Goal: Task Accomplishment & Management: Manage account settings

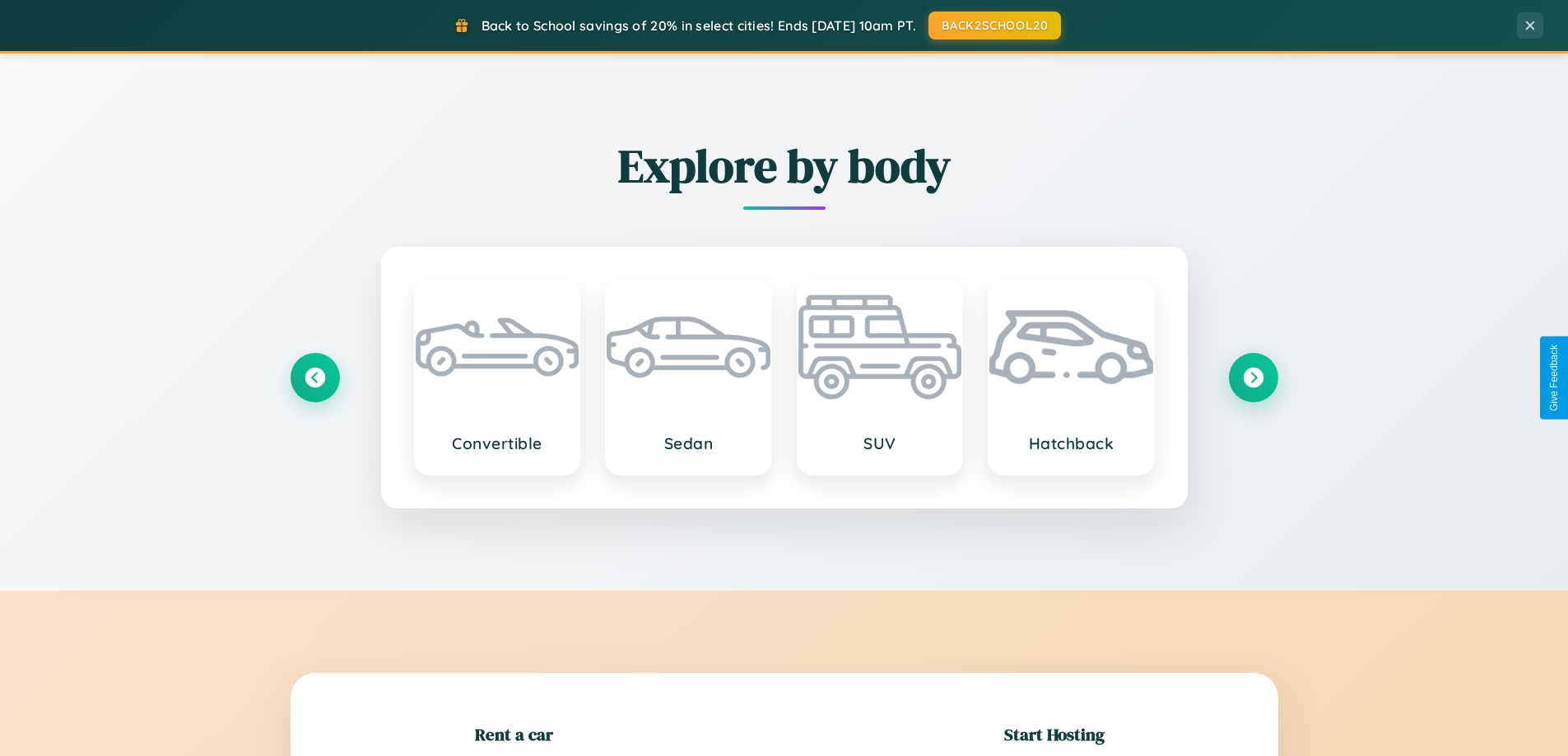
scroll to position [355, 0]
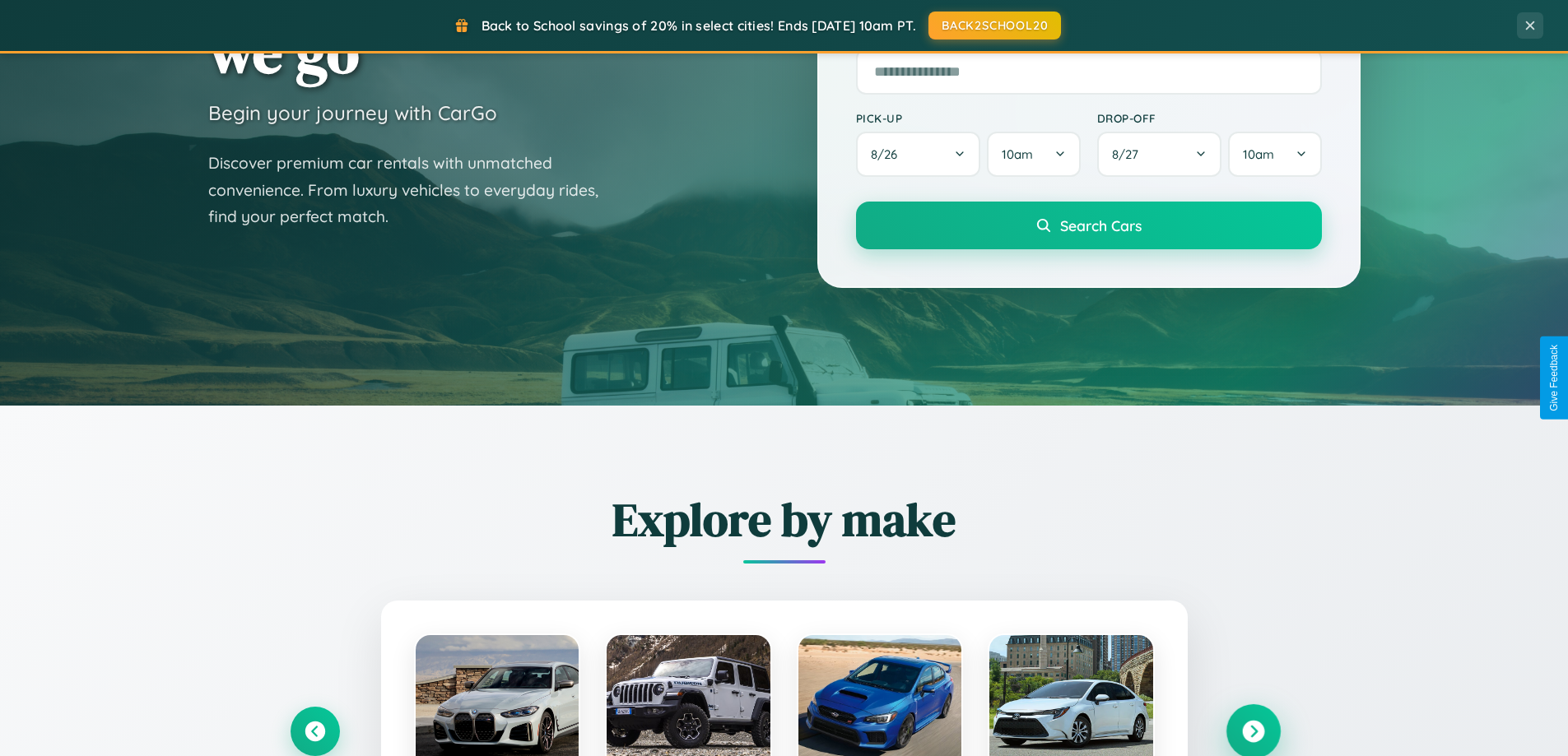
click at [1252, 731] on icon at bounding box center [1253, 732] width 22 height 22
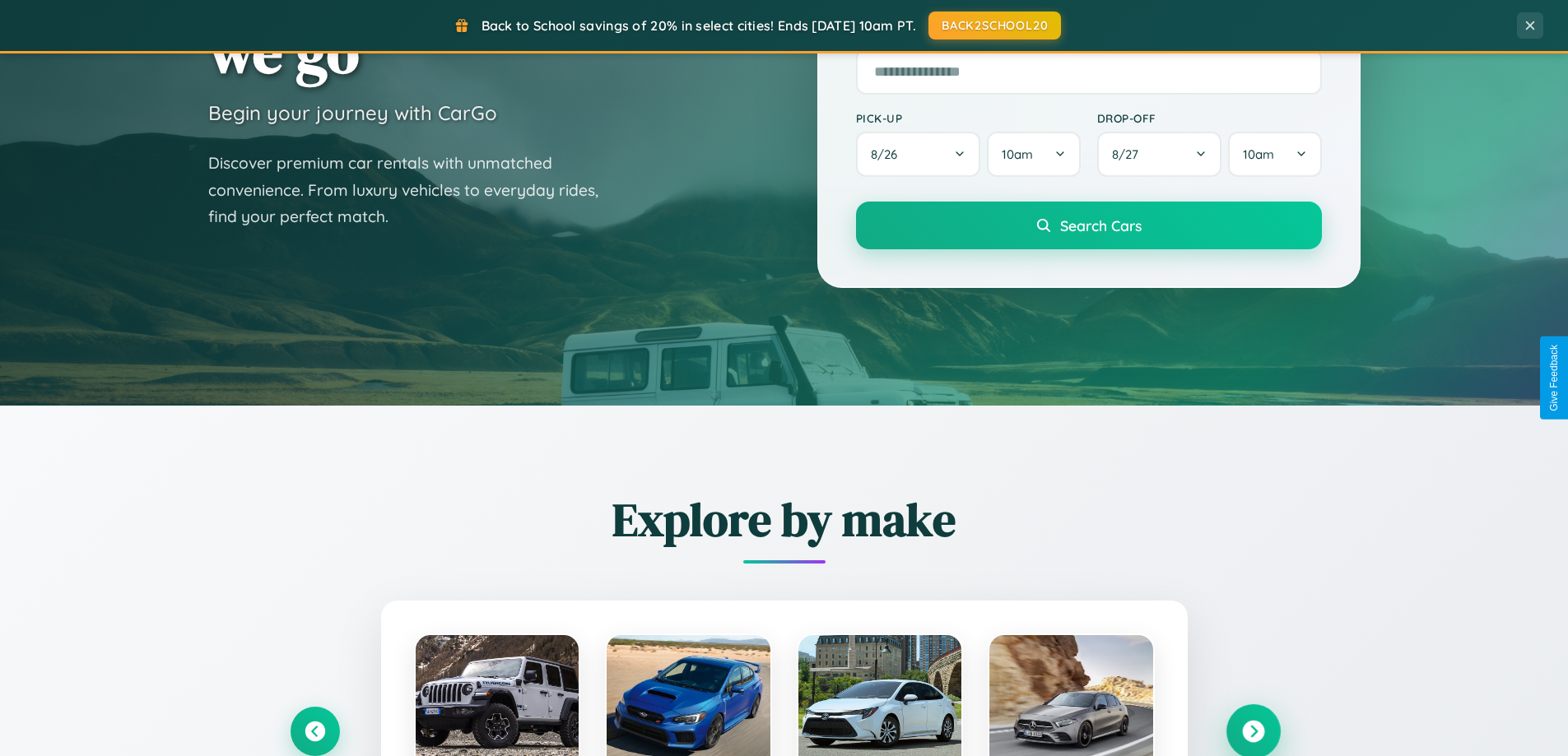
click at [1252, 730] on icon at bounding box center [1253, 732] width 22 height 22
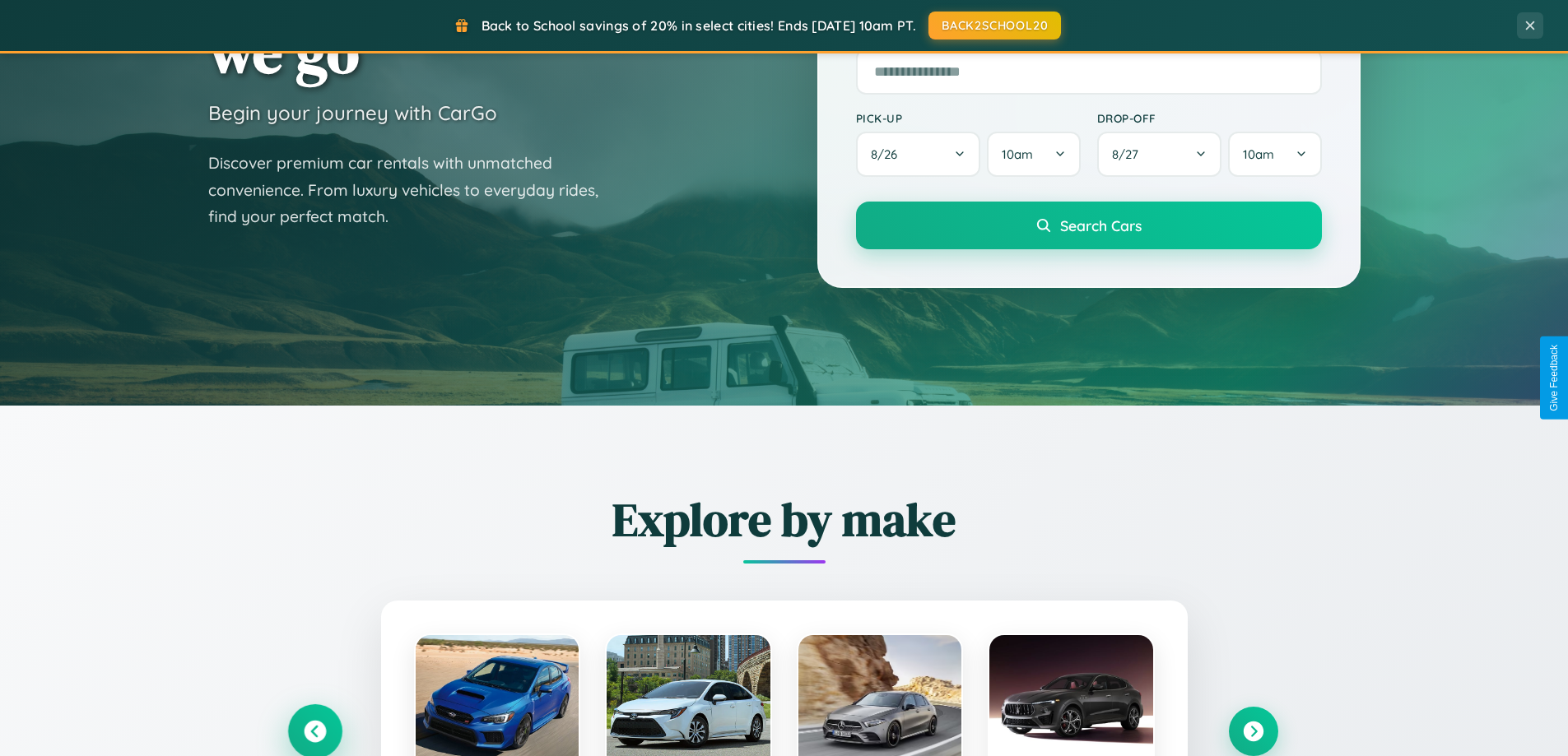
click at [314, 730] on icon at bounding box center [315, 732] width 22 height 22
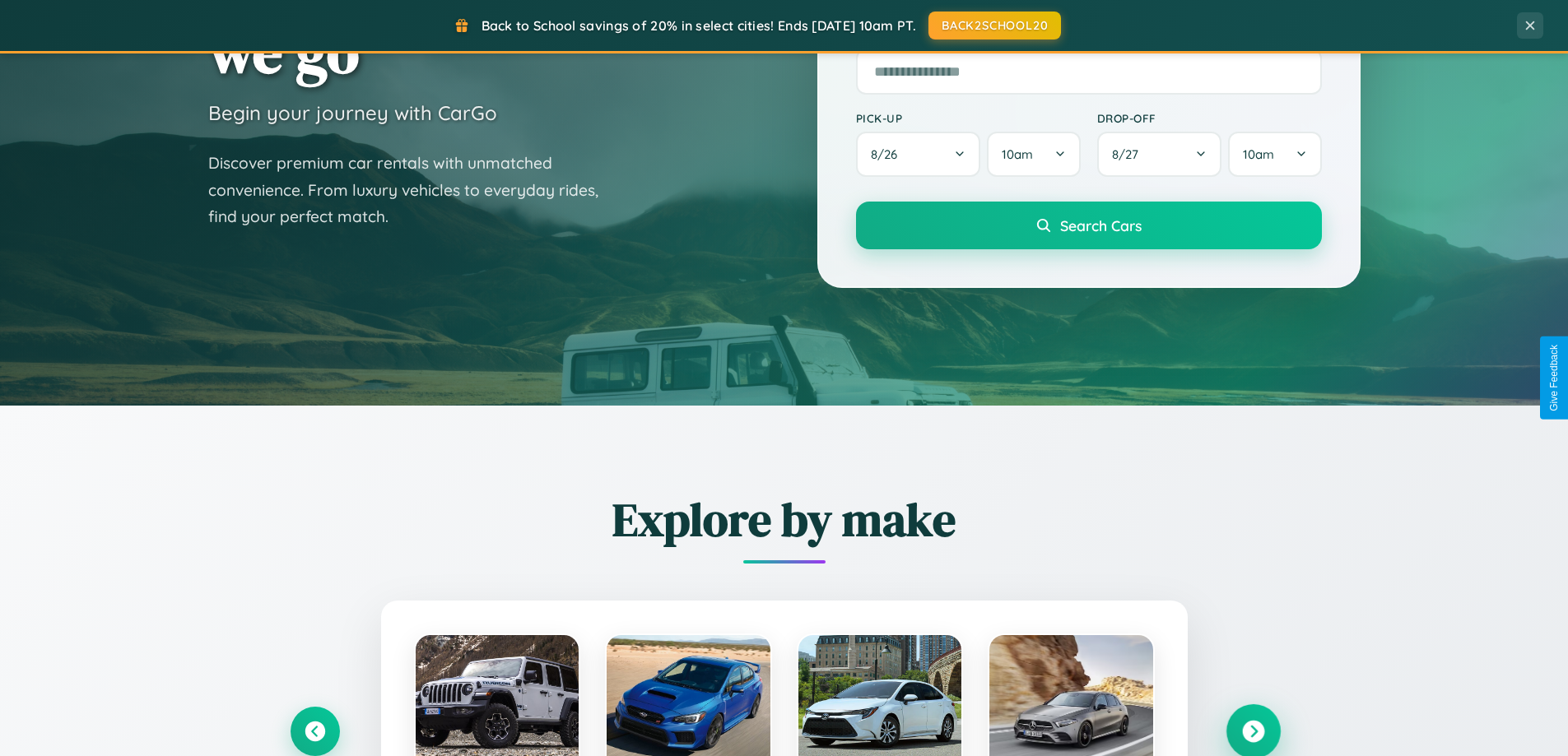
click at [1252, 730] on icon at bounding box center [1253, 732] width 22 height 22
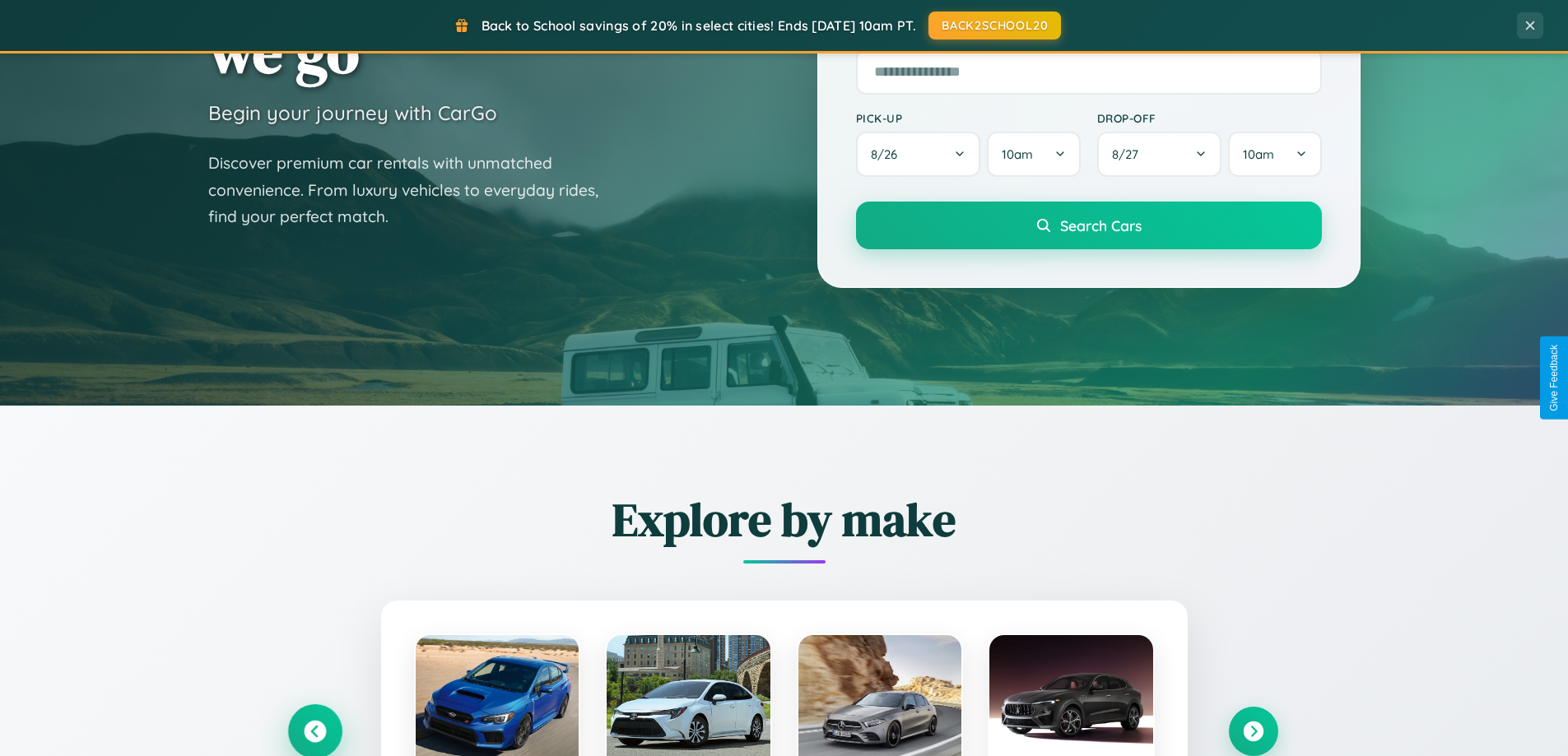
click at [314, 730] on icon at bounding box center [315, 732] width 22 height 22
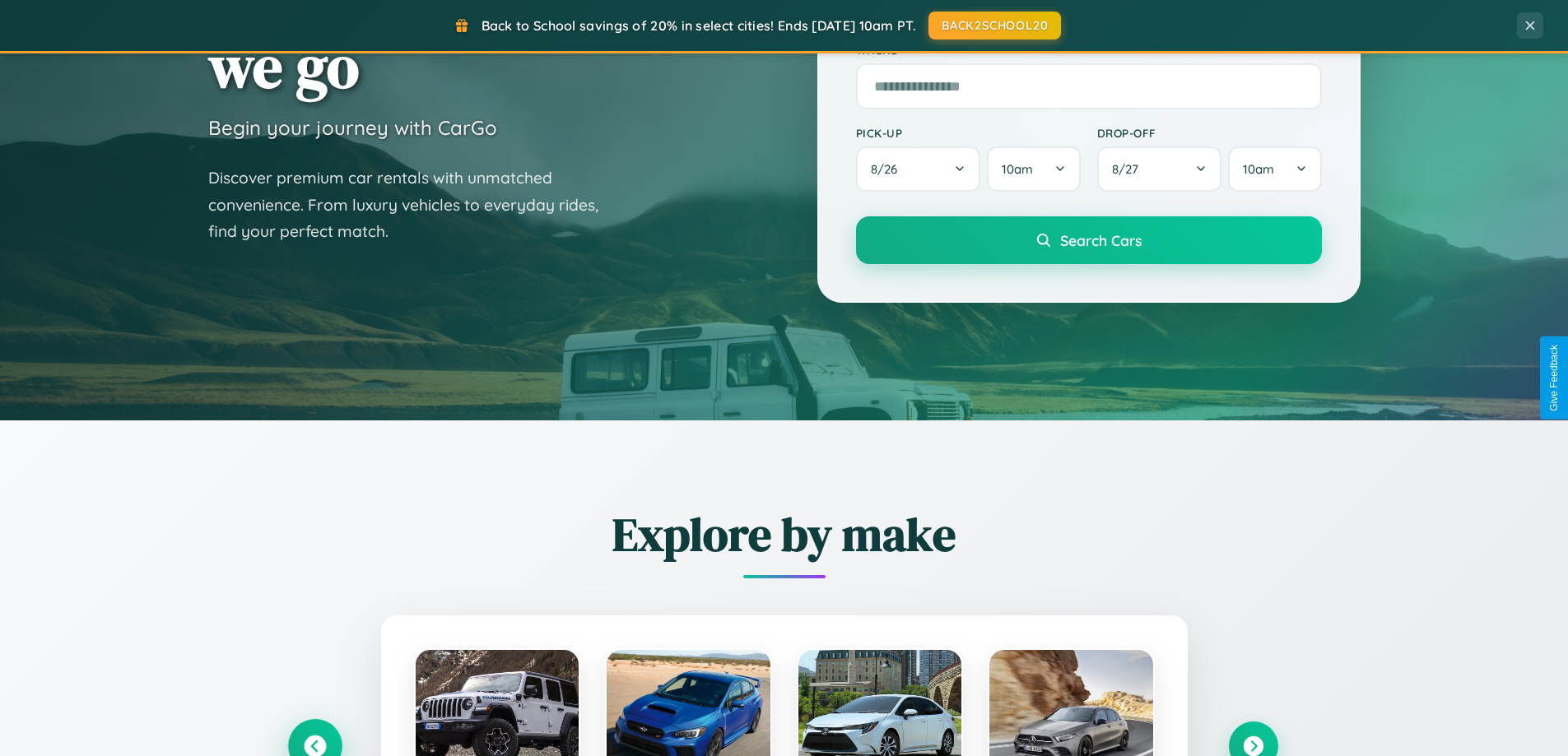
scroll to position [0, 0]
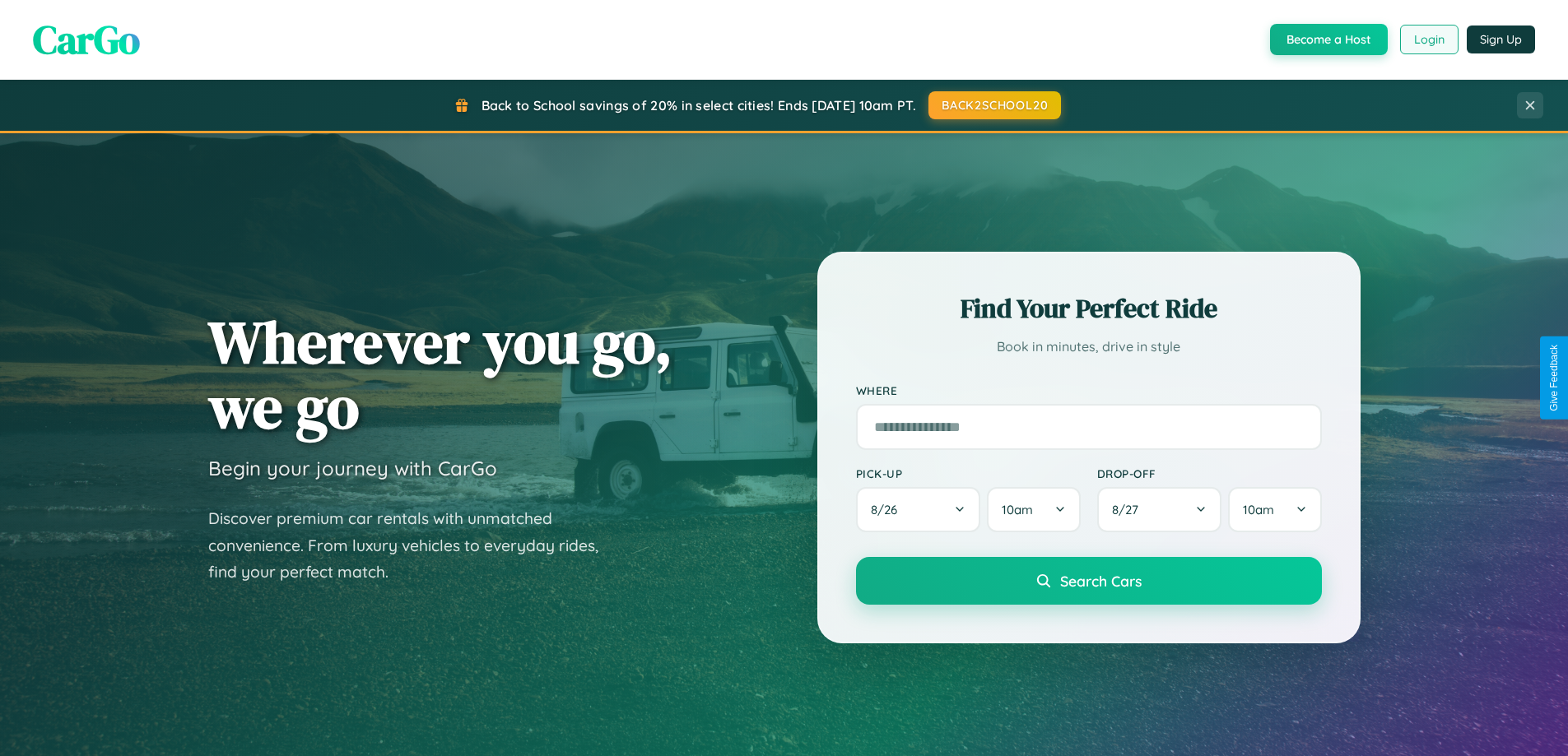
click at [1428, 39] on button "Login" at bounding box center [1429, 39] width 58 height 30
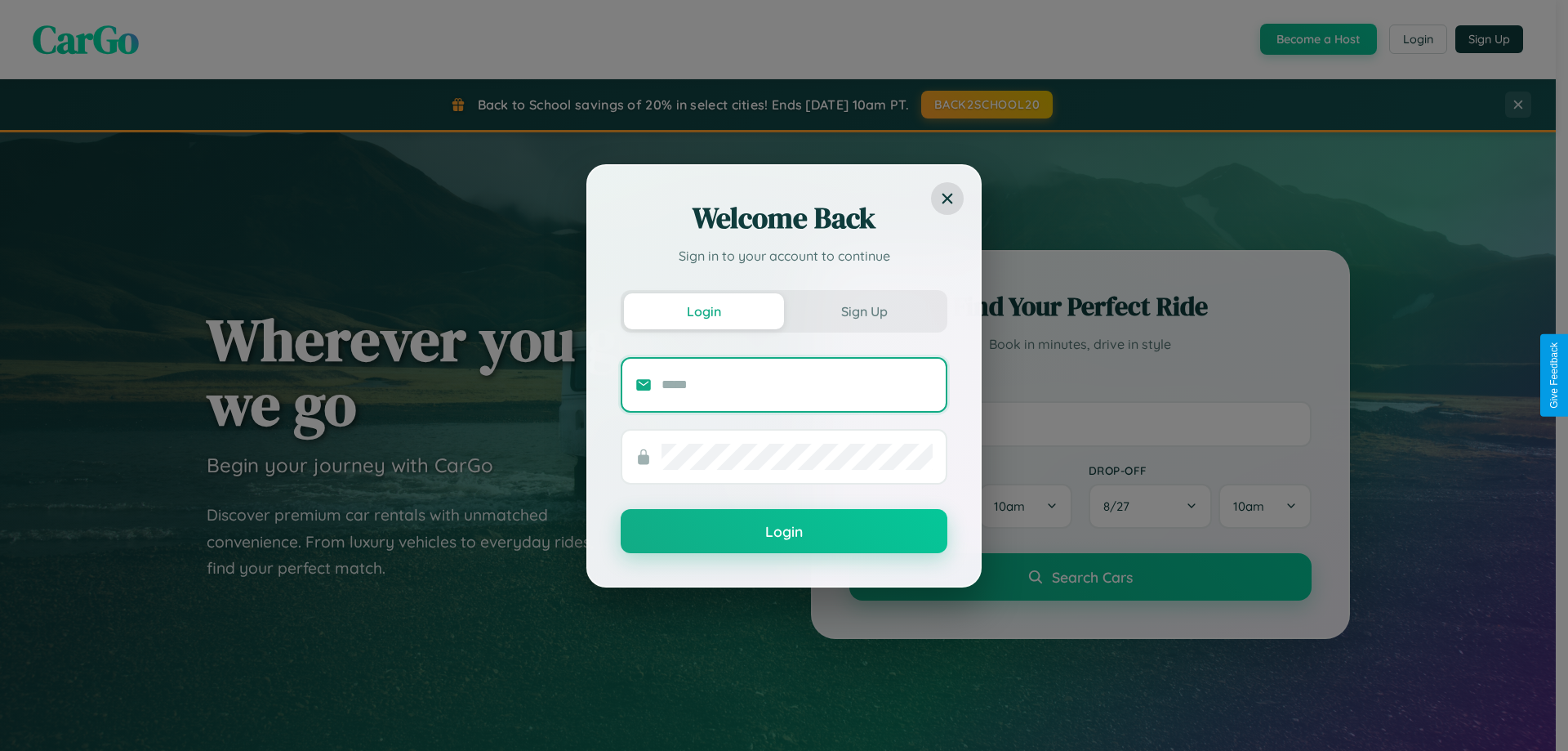
click at [797, 384] on input "text" at bounding box center [797, 385] width 271 height 26
type input "**********"
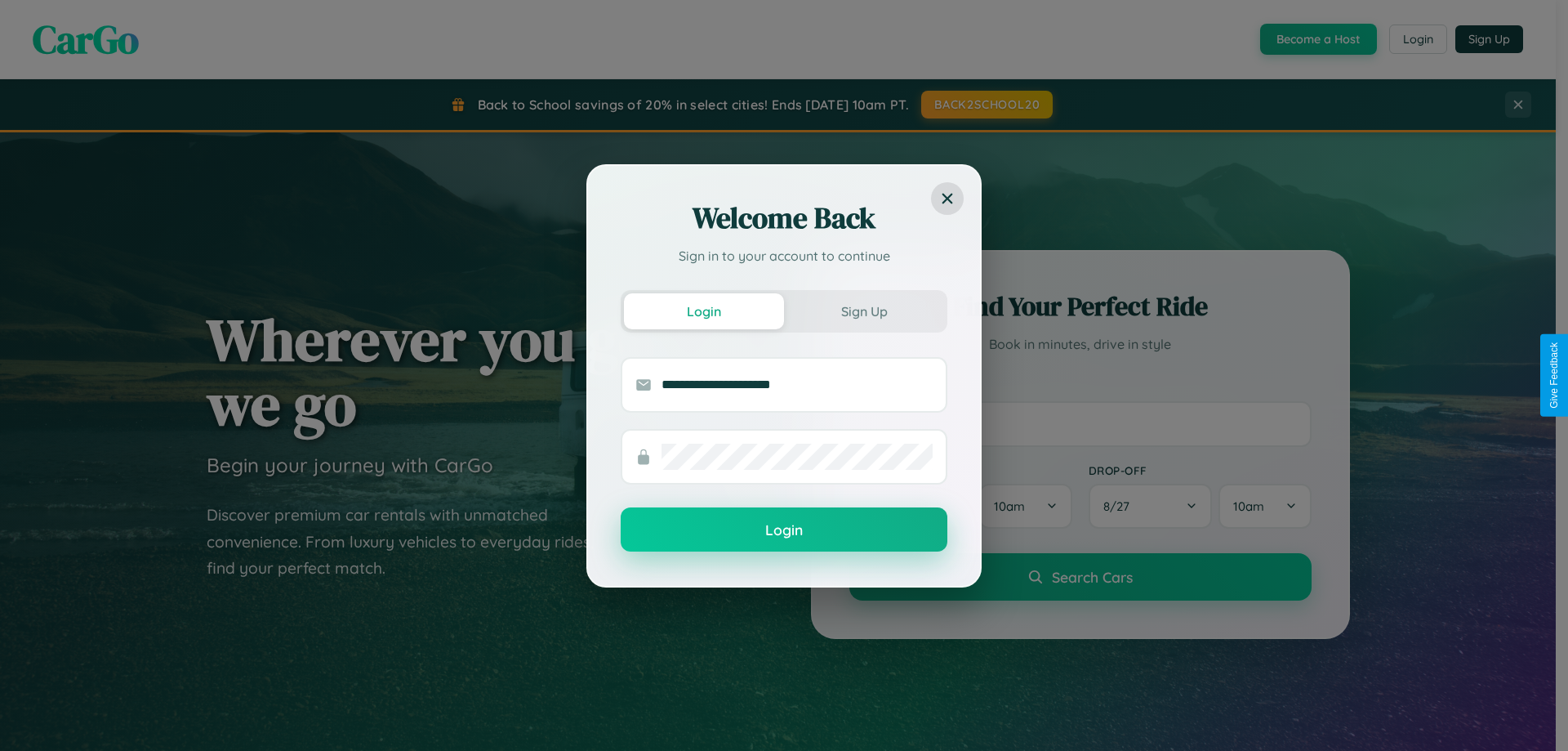
click at [784, 531] on button "Login" at bounding box center [784, 530] width 327 height 44
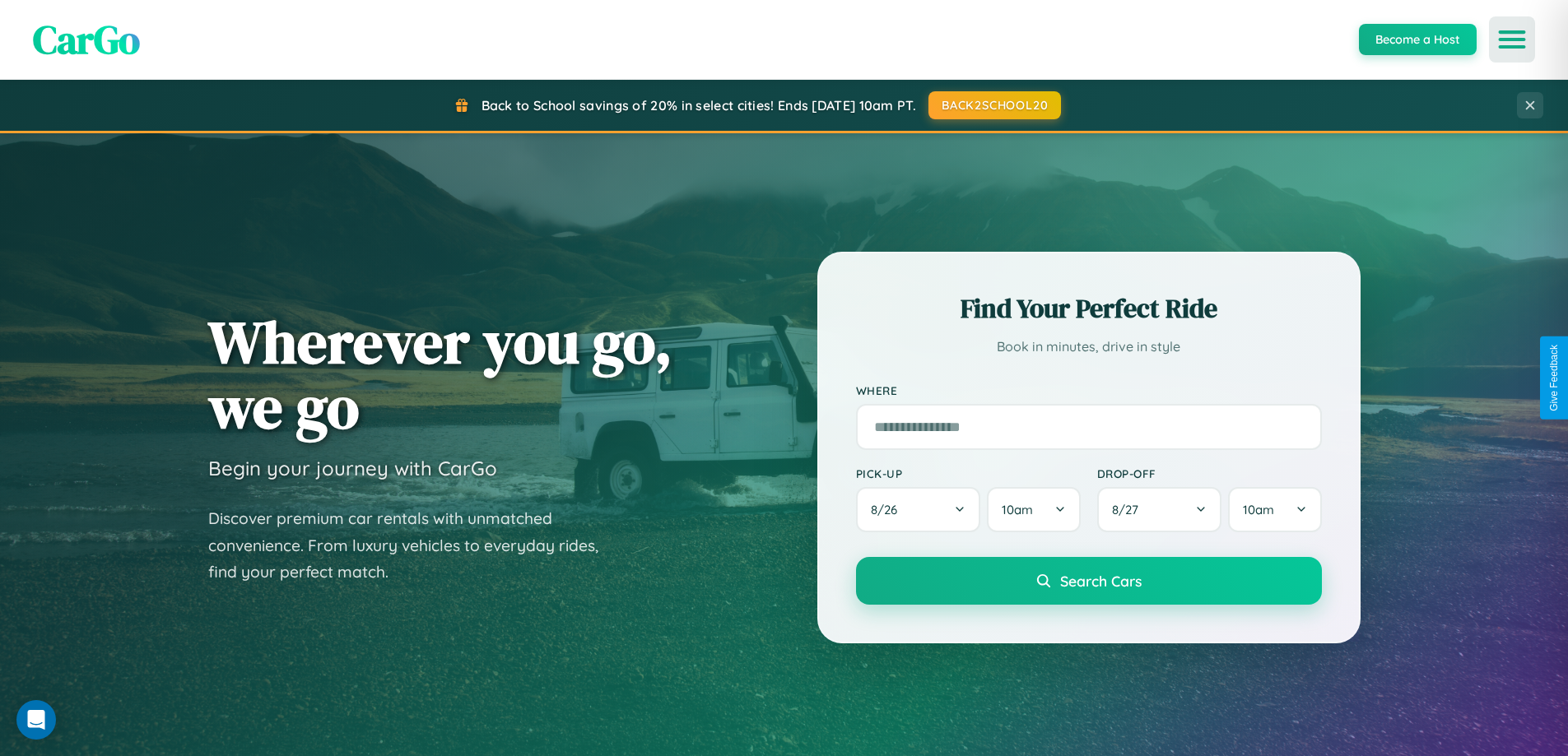
click at [1512, 39] on icon "Open menu" at bounding box center [1513, 39] width 24 height 15
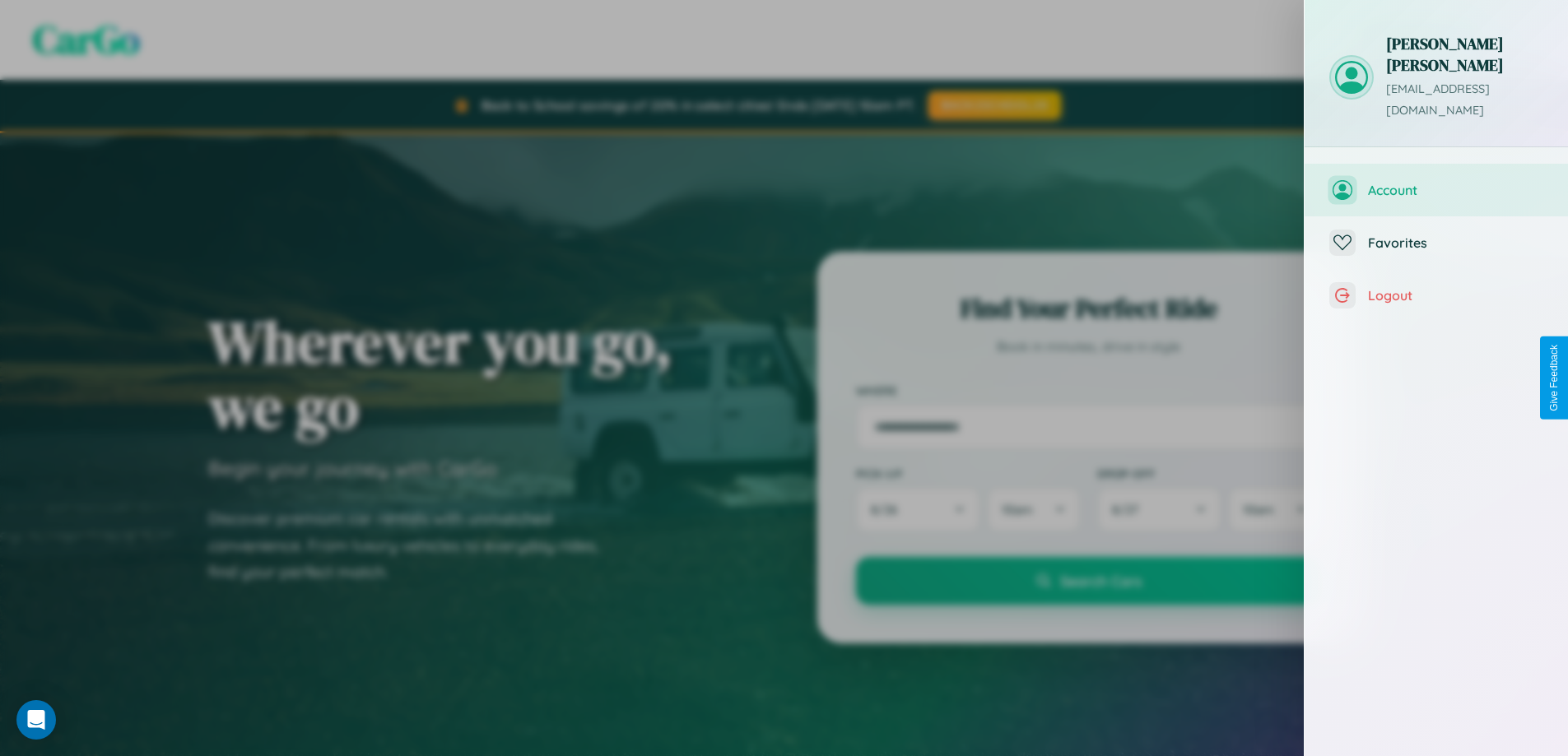
click at [1436, 182] on span "Account" at bounding box center [1454, 189] width 175 height 16
